Goal: Task Accomplishment & Management: Manage account settings

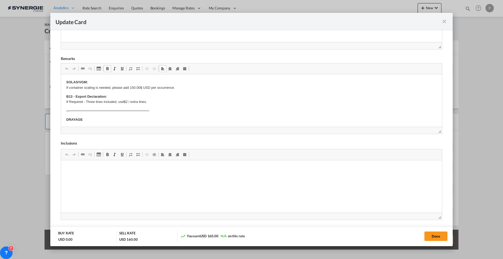
drag, startPoint x: 444, startPoint y: 21, endPoint x: 289, endPoint y: 88, distance: 169.1
click at [444, 20] on md-icon "icon-close fg-AAA8AD m-0 pointer" at bounding box center [445, 21] width 6 height 6
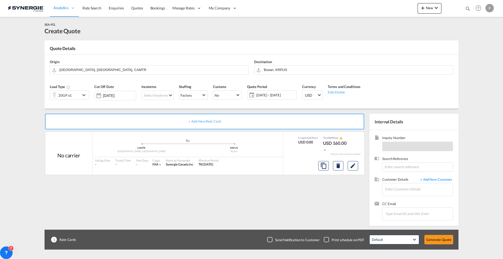
click at [467, 10] on md-icon "icon-magnify" at bounding box center [468, 9] width 6 height 6
click at [388, 10] on select "Bookings Quotes Enquiries" at bounding box center [384, 8] width 25 height 9
select select "Quotes"
click at [372, 4] on select "Bookings Quotes Enquiries" at bounding box center [384, 8] width 25 height 9
click at [401, 11] on input at bounding box center [428, 8] width 65 height 9
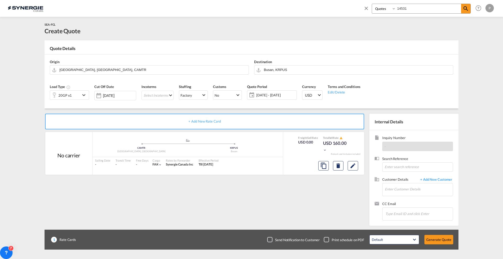
type input "14531"
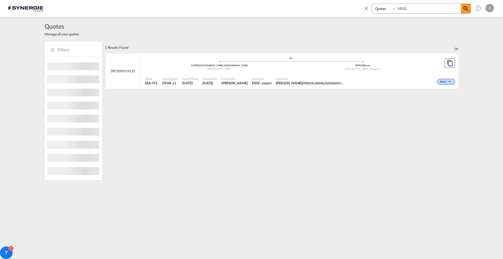
click at [356, 74] on div "Mode SEA-FCL Load Details OTHR x1 Cut Off Date [DATE] Created On [DATE] Created…" at bounding box center [300, 81] width 318 height 16
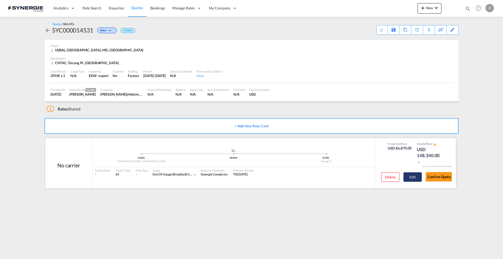
click at [418, 179] on button "Edit" at bounding box center [413, 177] width 18 height 9
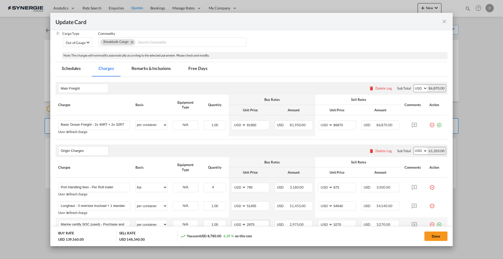
scroll to position [98, 0]
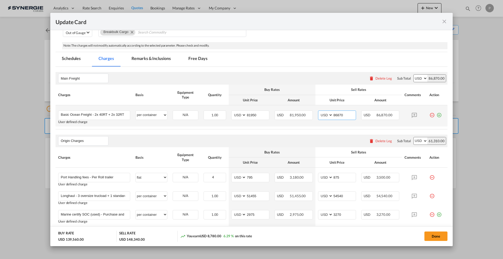
drag, startPoint x: 335, startPoint y: 115, endPoint x: 351, endPoint y: 113, distance: 16.4
click at [351, 113] on input "86870" at bounding box center [344, 115] width 23 height 8
type input "86000"
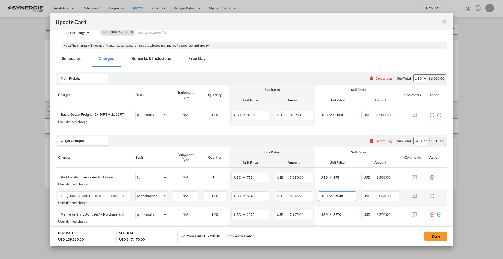
drag, startPoint x: 336, startPoint y: 195, endPoint x: 355, endPoint y: 195, distance: 18.9
click at [355, 195] on td "AED AFN ALL AMD ANG AOA ARS AUD AWG AZN BAM BBD BDT BGN BHD BIF BMD BND BOB BRL…" at bounding box center [337, 198] width 43 height 19
type input "54000"
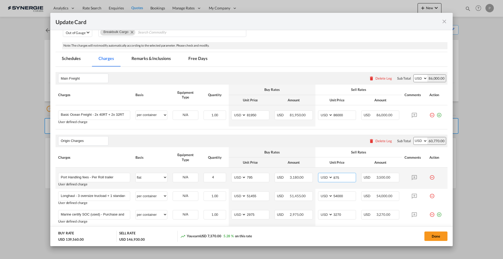
click at [334, 180] on input "875" at bounding box center [344, 177] width 23 height 8
drag, startPoint x: 334, startPoint y: 178, endPoint x: 346, endPoint y: 175, distance: 12.9
click at [346, 175] on input "875" at bounding box center [344, 177] width 23 height 8
type input "850"
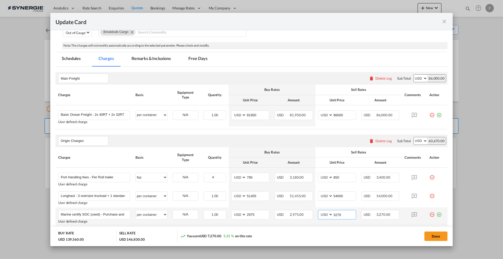
click at [336, 213] on input "3270" at bounding box center [344, 215] width 23 height 8
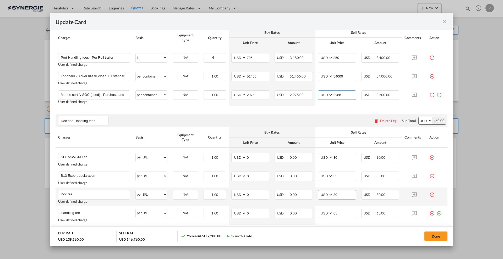
scroll to position [229, 0]
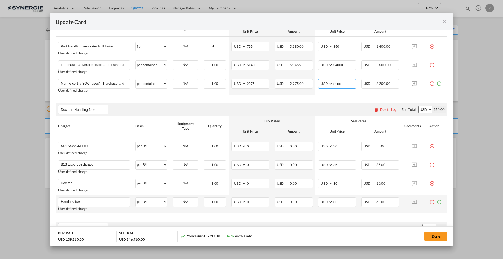
type input "3200"
click at [430, 202] on md-icon "icon-minus-circle-outline red-400-fg" at bounding box center [432, 200] width 5 height 5
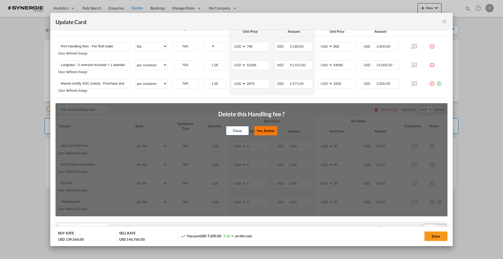
click at [270, 131] on button "Yes, Delete" at bounding box center [265, 130] width 23 height 9
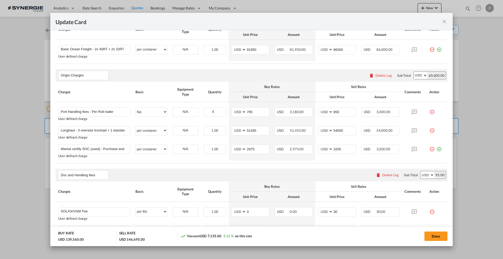
scroll to position [98, 0]
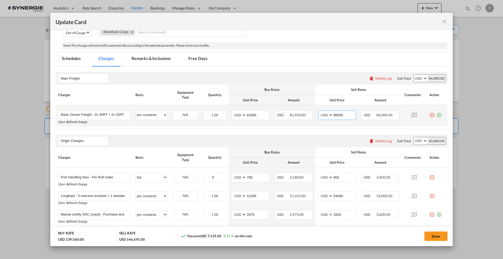
drag, startPoint x: 334, startPoint y: 114, endPoint x: 348, endPoint y: 113, distance: 14.7
click at [348, 113] on input "86000" at bounding box center [344, 115] width 23 height 8
click at [342, 114] on input "85" at bounding box center [344, 115] width 23 height 8
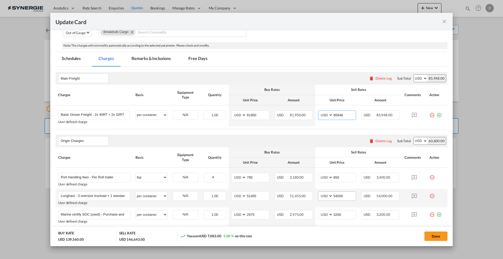
type input "85948"
drag, startPoint x: 343, startPoint y: 196, endPoint x: 332, endPoint y: 196, distance: 10.8
click at [333, 196] on input "54000" at bounding box center [344, 196] width 23 height 8
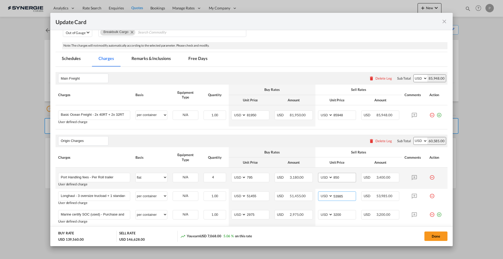
type input "53985"
drag, startPoint x: 338, startPoint y: 178, endPoint x: 335, endPoint y: 174, distance: 4.5
click at [335, 174] on input "850" at bounding box center [344, 177] width 23 height 8
type input "845"
drag, startPoint x: 334, startPoint y: 214, endPoint x: 348, endPoint y: 212, distance: 14.3
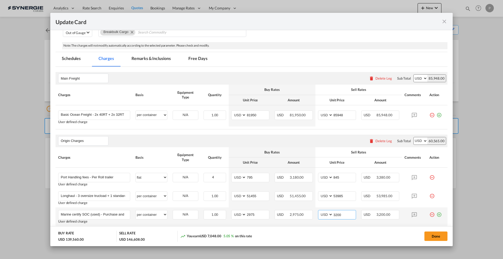
click at [348, 212] on input "3200" at bounding box center [344, 215] width 23 height 8
type input "3155"
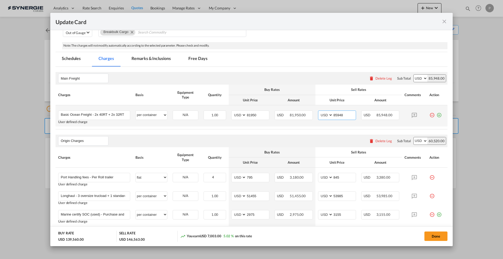
click at [339, 115] on input "85948" at bounding box center [344, 115] width 23 height 8
type input "85945"
click at [441, 235] on button "Done" at bounding box center [436, 236] width 23 height 9
type input "03 Oct 2025"
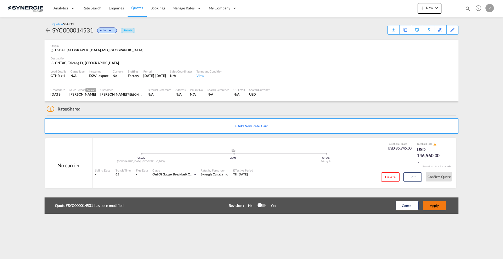
click at [442, 203] on button "Apply" at bounding box center [434, 205] width 23 height 9
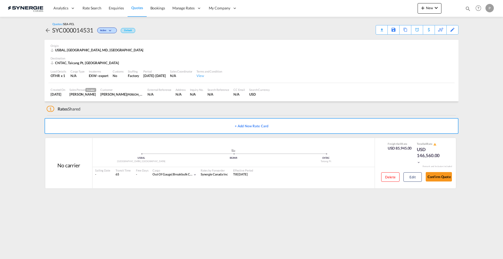
click at [90, 31] on div "SYC000014531" at bounding box center [72, 30] width 41 height 8
copy div "SYC000014531"
click at [80, 31] on div "SYC000014531" at bounding box center [72, 30] width 41 height 8
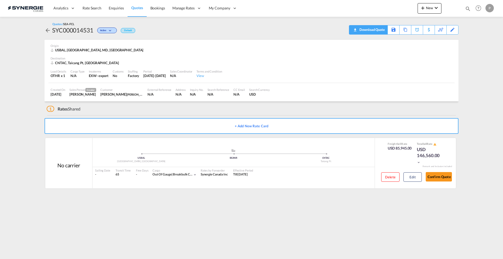
click at [382, 33] on div "Download Quote" at bounding box center [371, 29] width 27 height 8
